Goal: Information Seeking & Learning: Learn about a topic

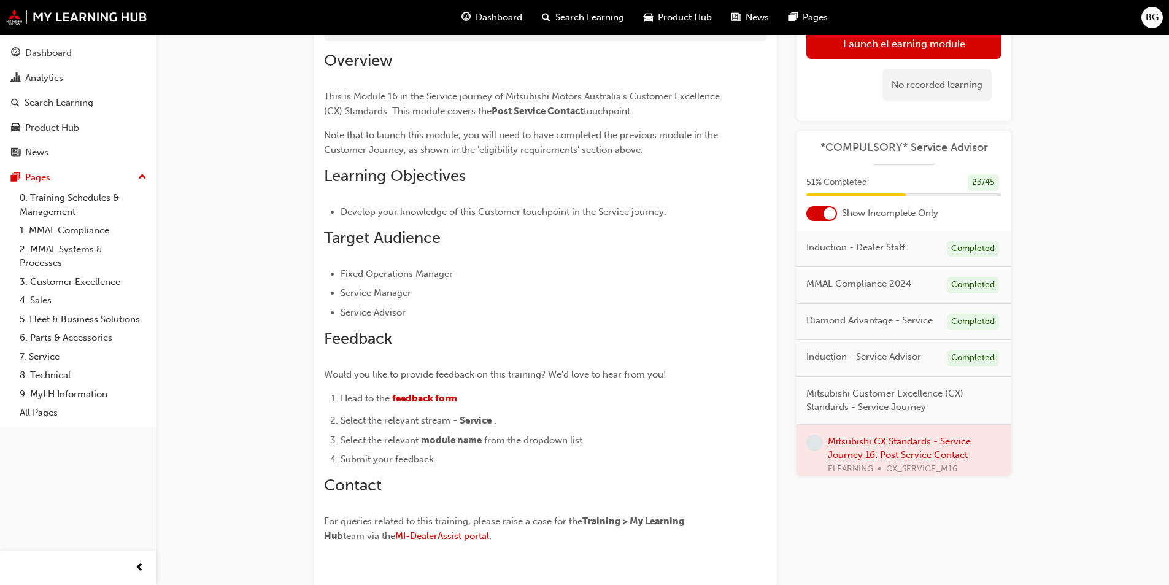
scroll to position [61, 0]
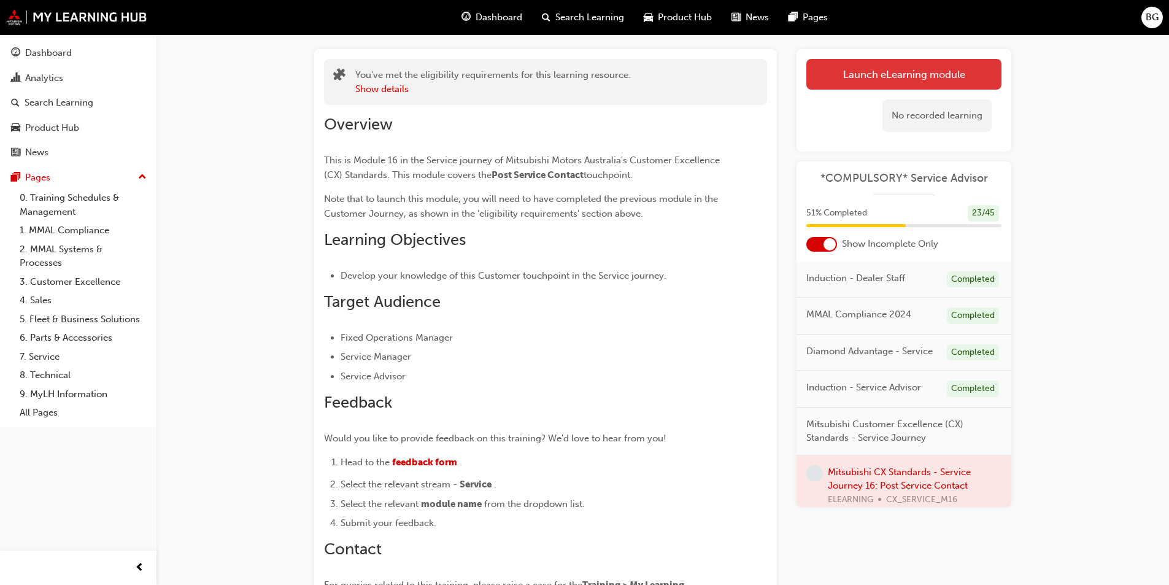
click at [933, 71] on link "Launch eLearning module" at bounding box center [903, 74] width 195 height 31
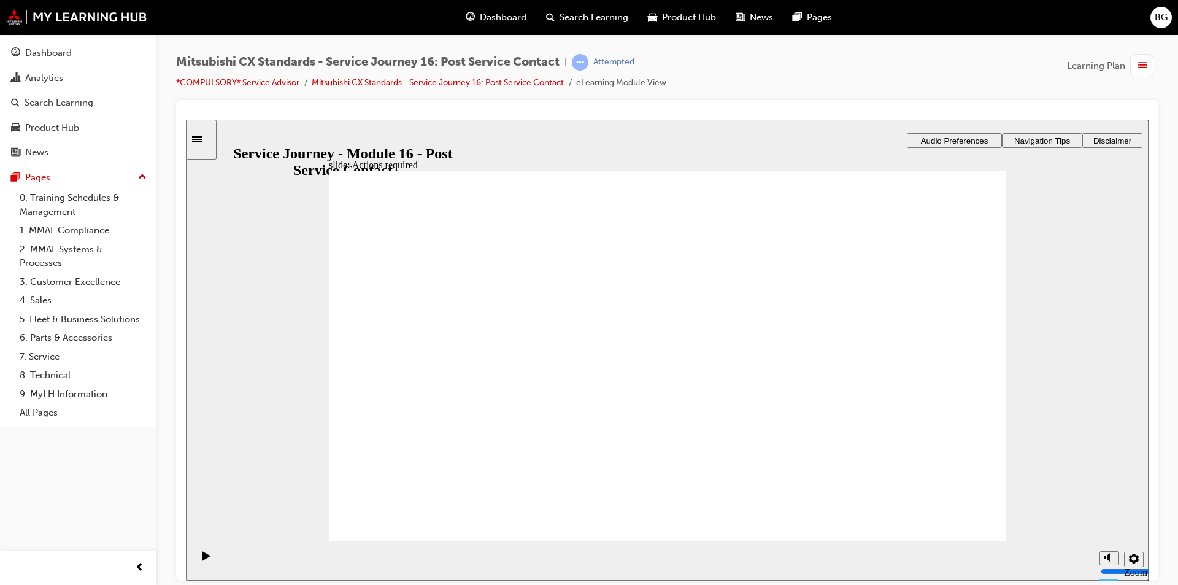
drag, startPoint x: 660, startPoint y: 436, endPoint x: 689, endPoint y: 429, distance: 29.8
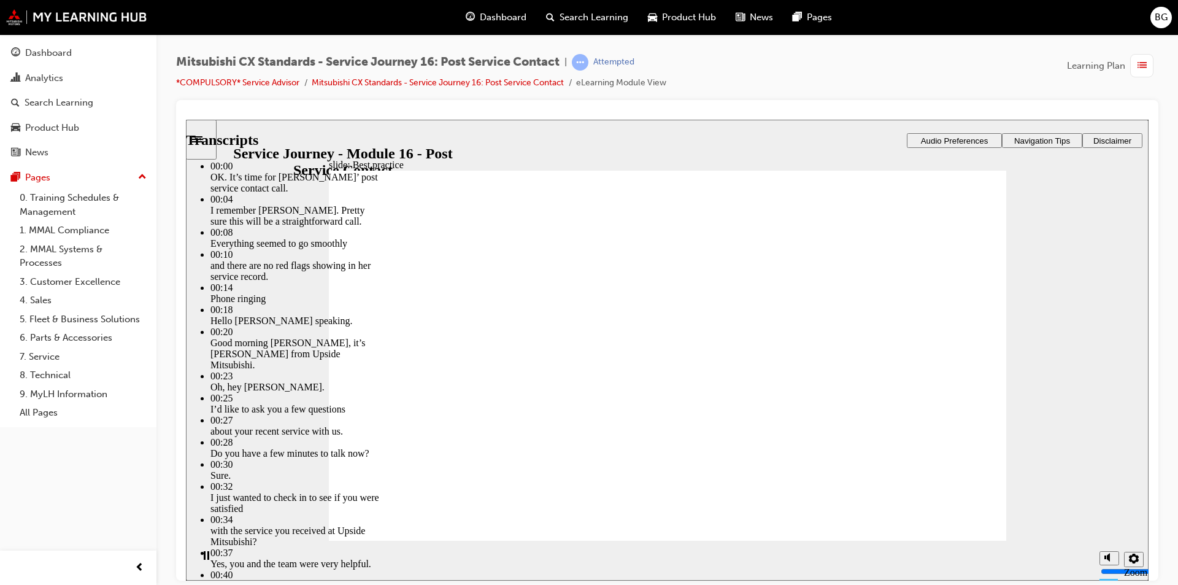
type input "146"
